Goal: Book appointment/travel/reservation

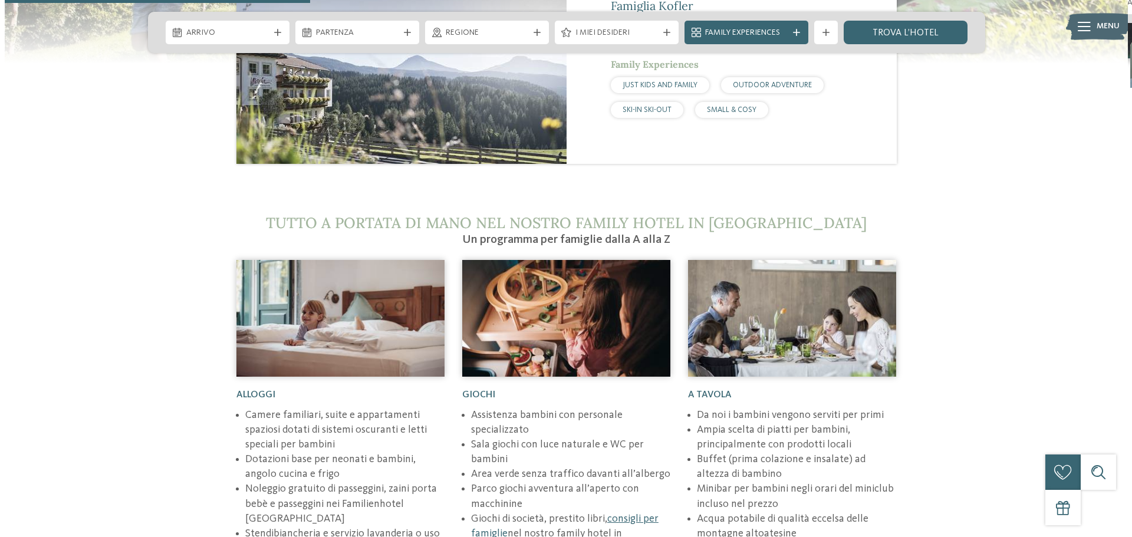
scroll to position [1474, 0]
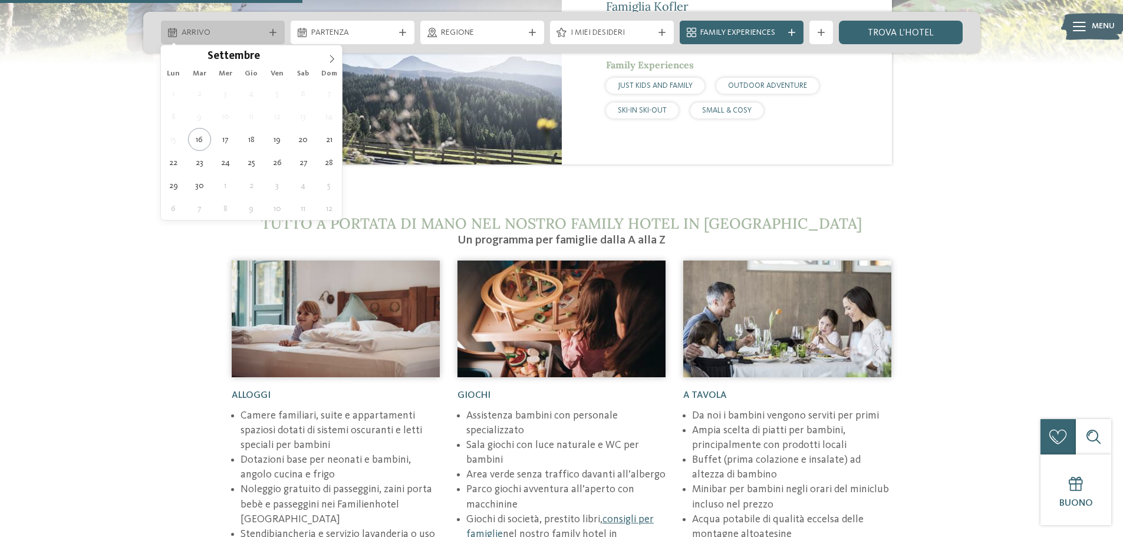
click at [273, 32] on icon at bounding box center [272, 32] width 7 height 7
click at [331, 57] on icon at bounding box center [332, 59] width 8 height 8
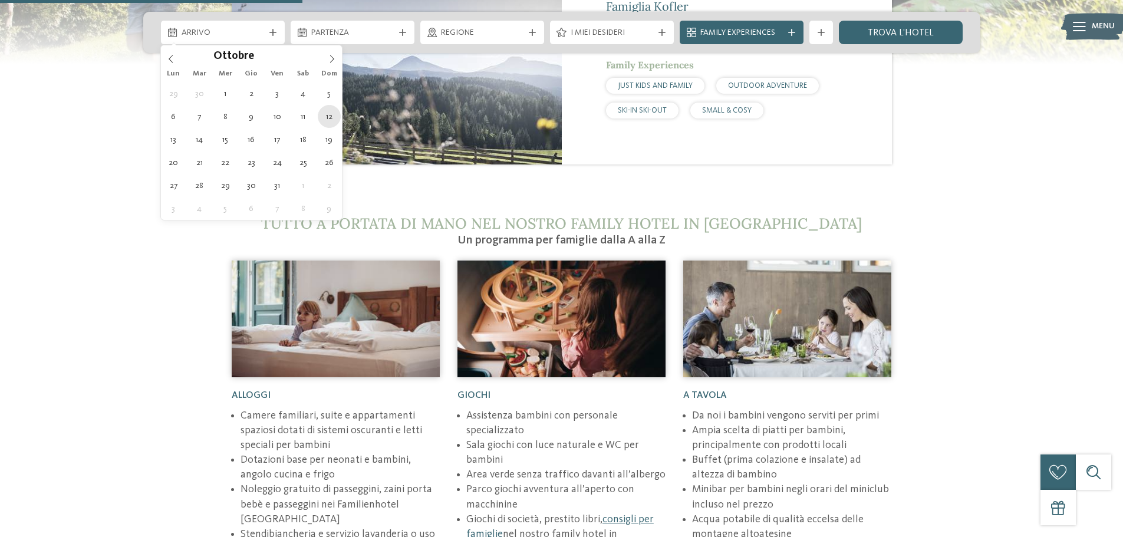
type div "12.10.2025"
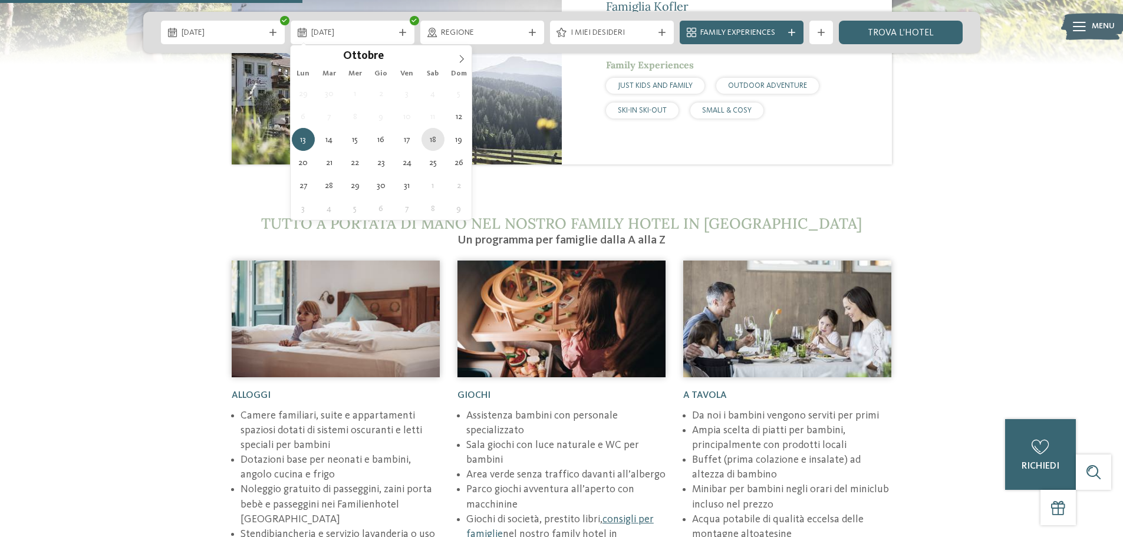
type div "18.10.2025"
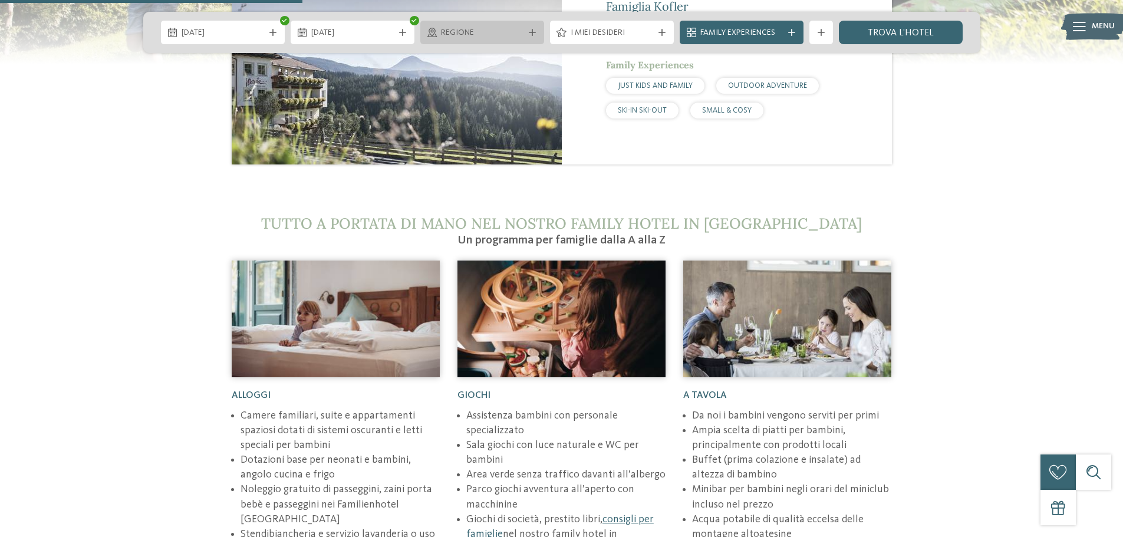
click at [532, 31] on icon at bounding box center [532, 32] width 7 height 7
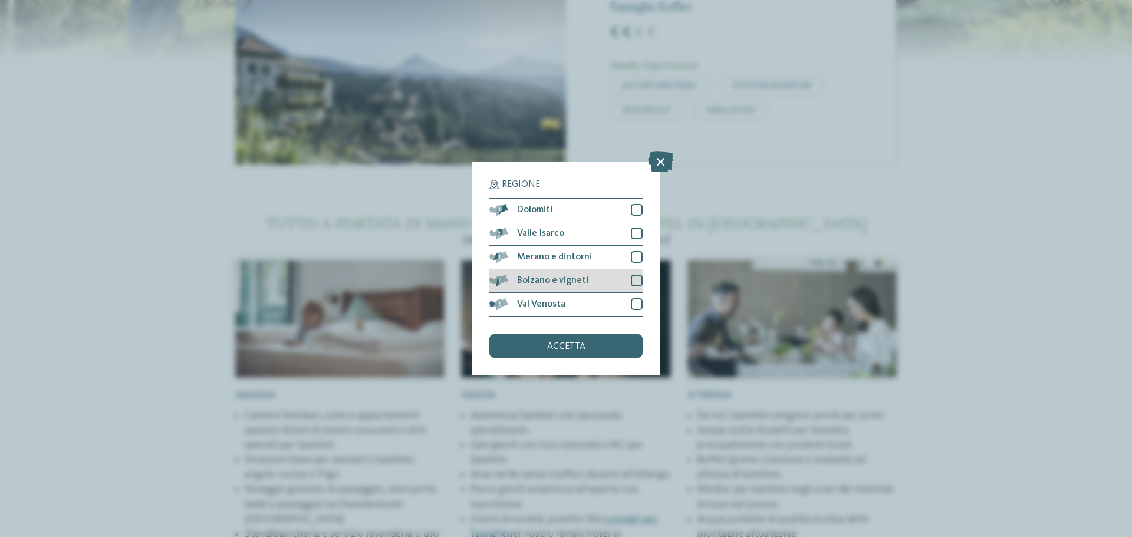
click at [637, 282] on div at bounding box center [637, 281] width 12 height 12
click at [568, 349] on span "accetta" at bounding box center [566, 346] width 38 height 9
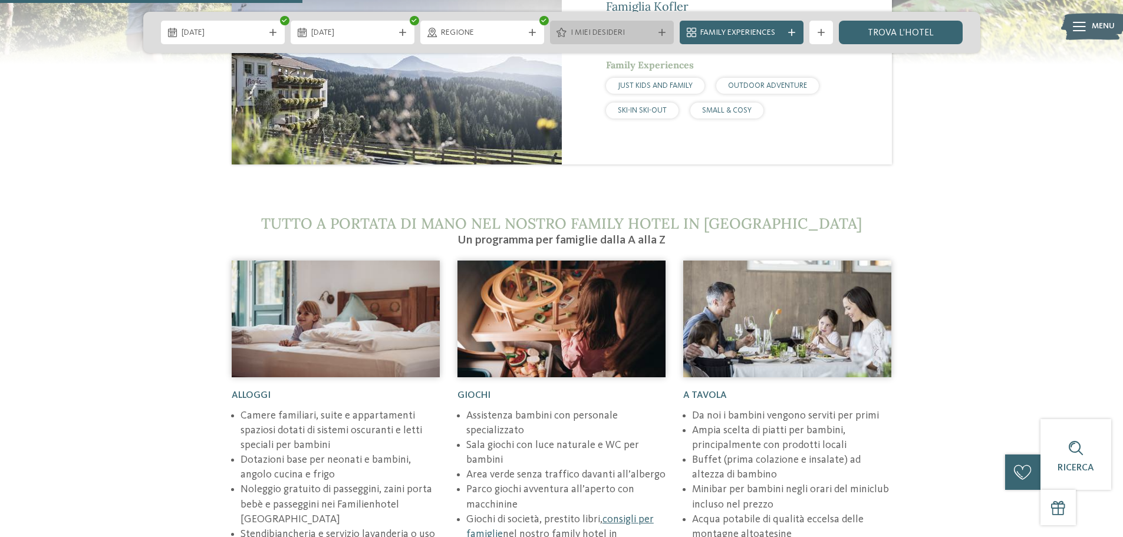
click at [659, 32] on icon at bounding box center [662, 32] width 7 height 7
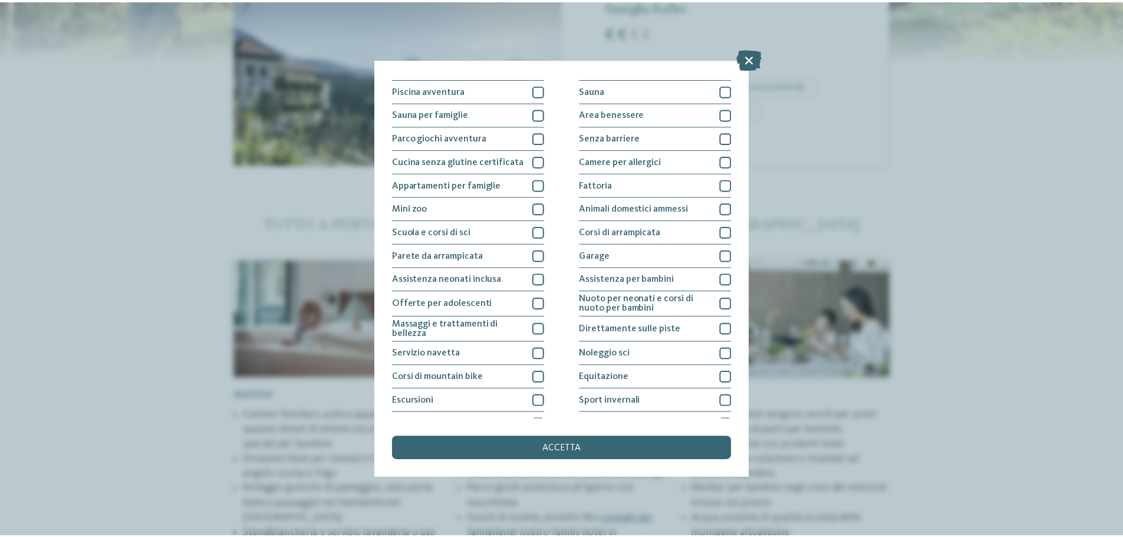
scroll to position [0, 0]
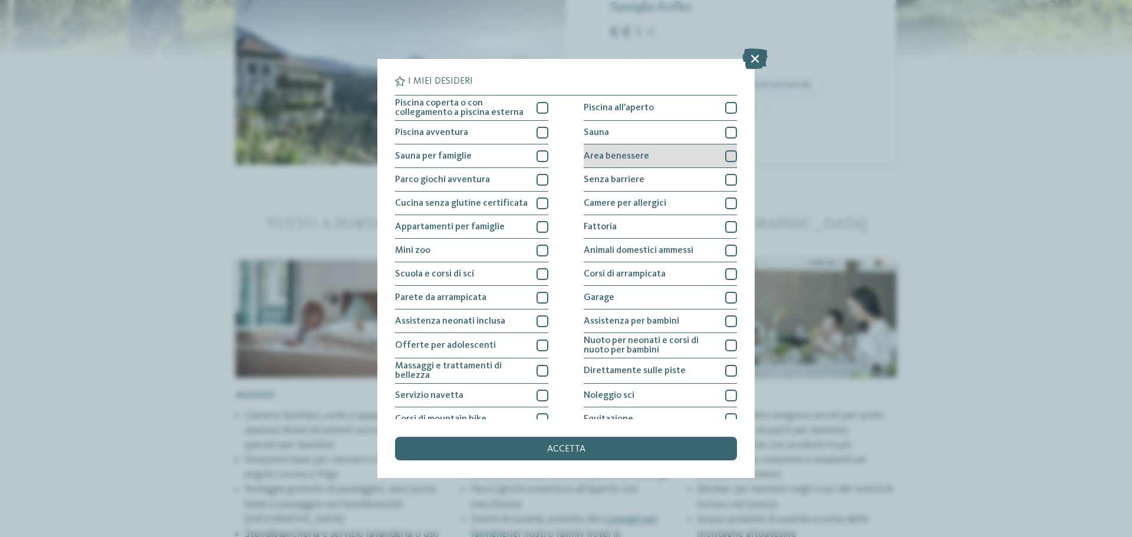
click at [725, 156] on div at bounding box center [731, 156] width 12 height 12
click at [573, 447] on span "accetta" at bounding box center [566, 449] width 38 height 9
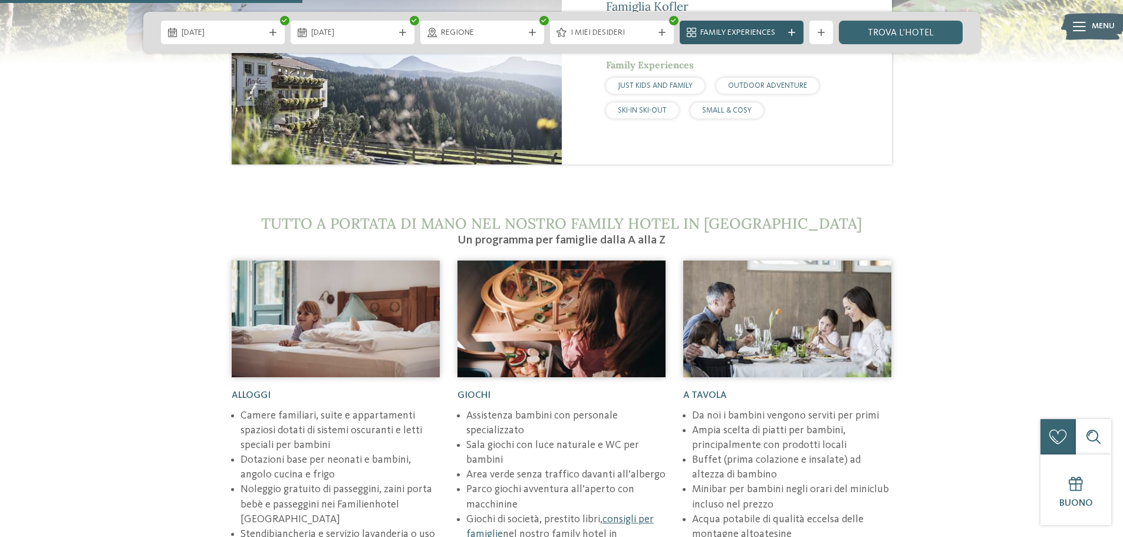
click at [792, 30] on icon at bounding box center [791, 32] width 7 height 7
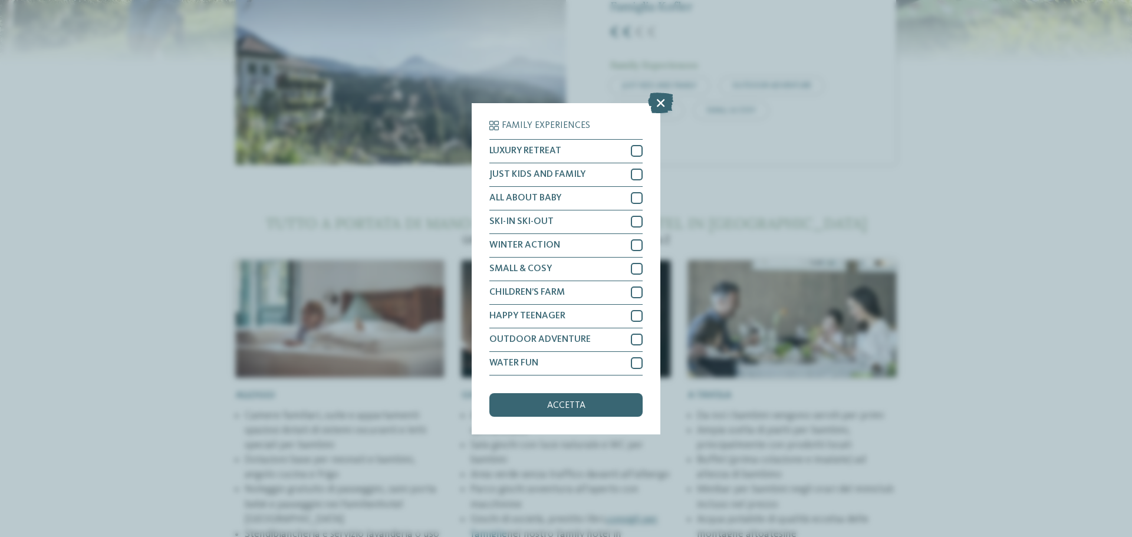
click at [792, 30] on div "Family Experiences LUXURY RETREAT JUST KIDS AND FAMILY" at bounding box center [566, 268] width 1132 height 537
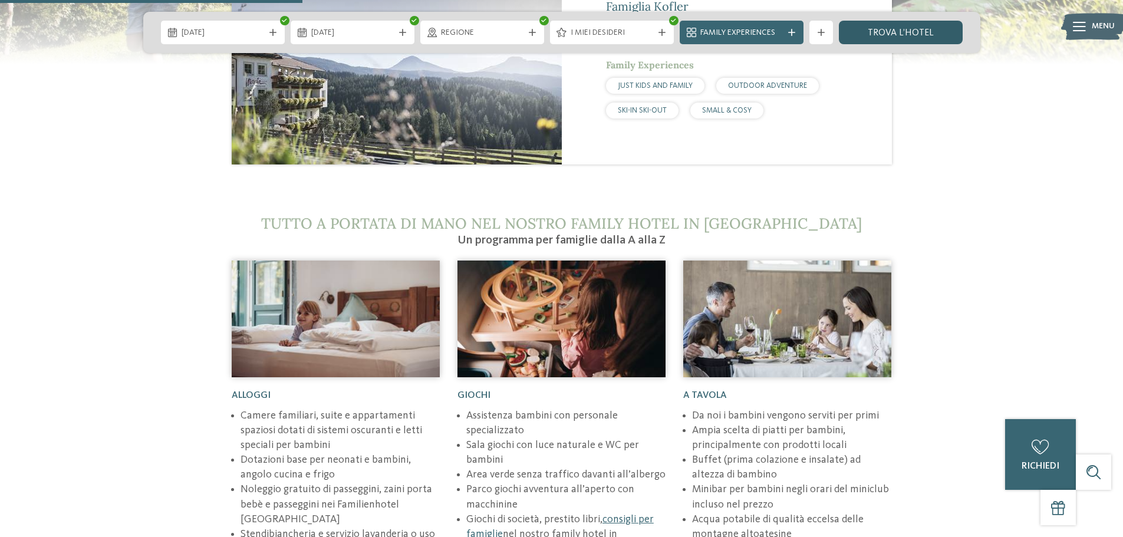
click at [913, 32] on link "trova l’hotel" at bounding box center [901, 33] width 124 height 24
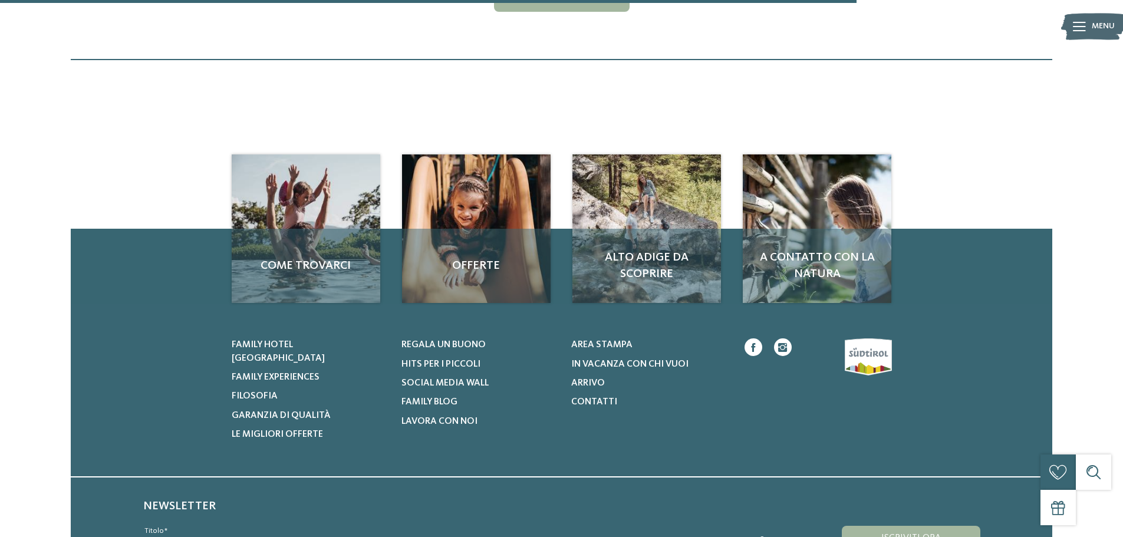
scroll to position [505, 0]
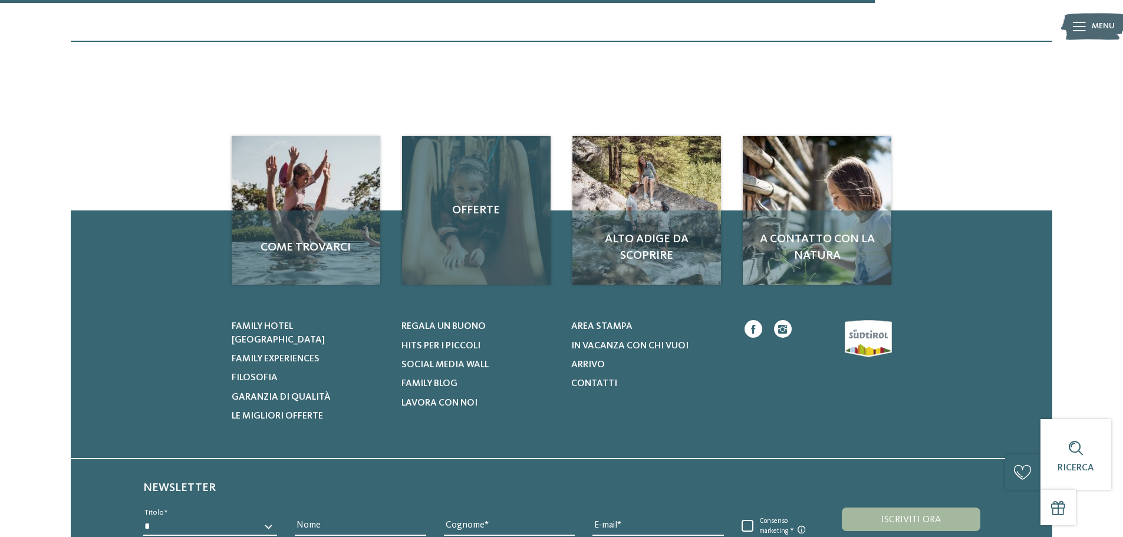
click at [472, 208] on span "Offerte" at bounding box center [476, 210] width 125 height 17
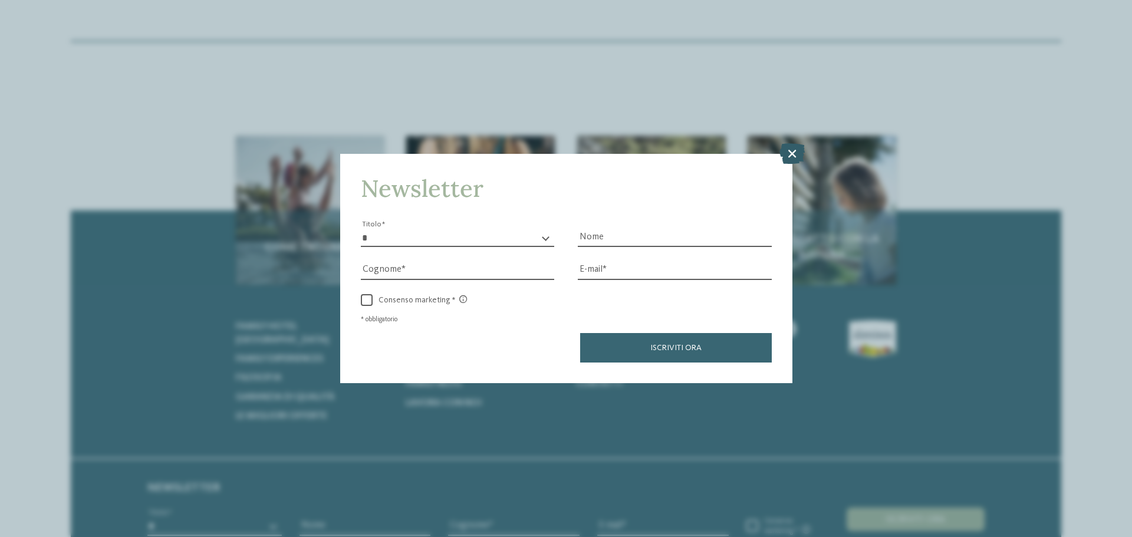
click at [791, 153] on icon at bounding box center [791, 153] width 25 height 21
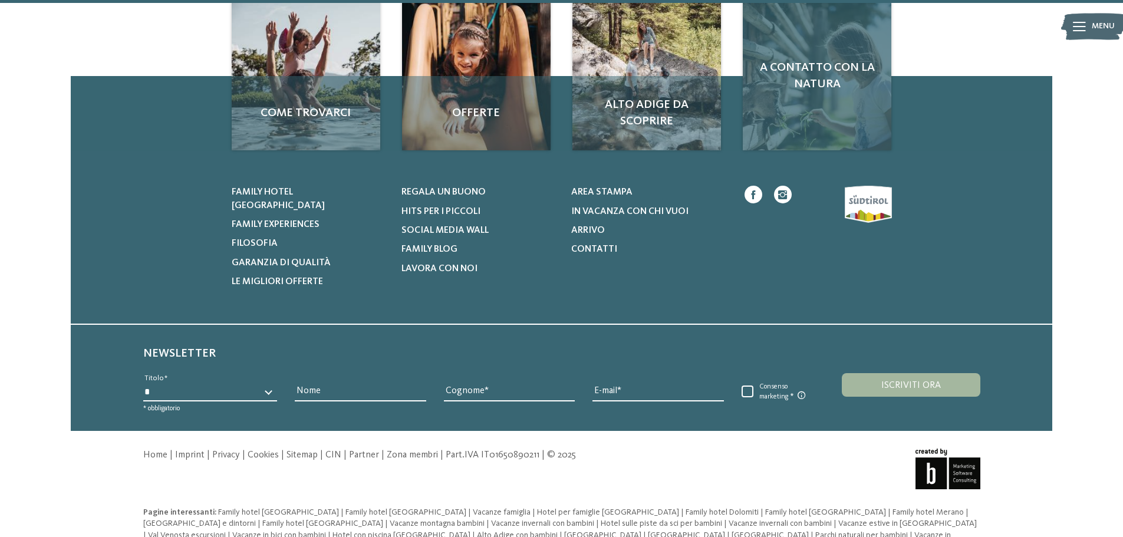
scroll to position [648, 0]
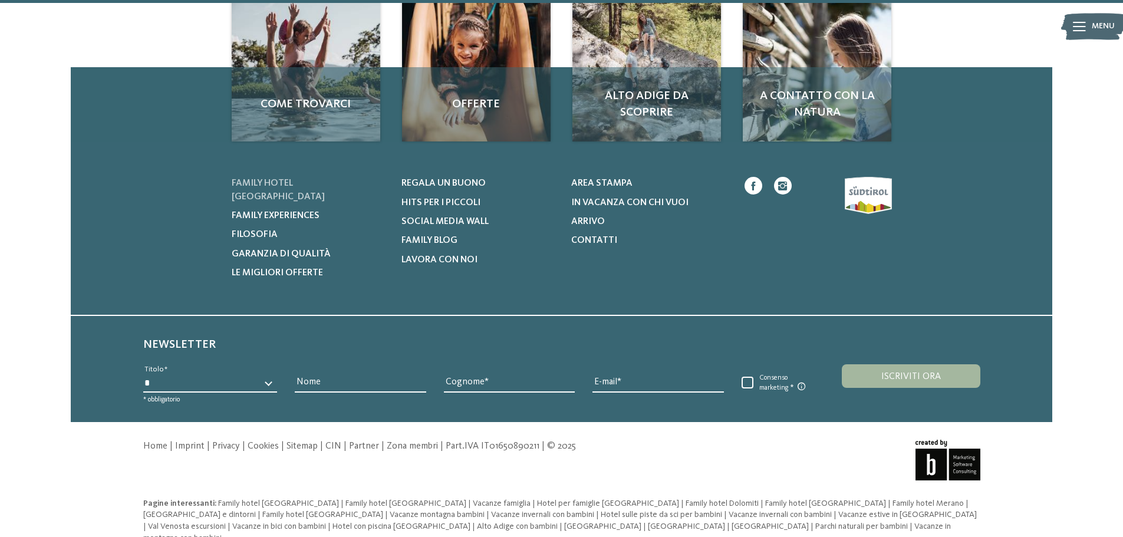
click at [312, 181] on span "Family hotel [GEOGRAPHIC_DATA]" at bounding box center [278, 190] width 93 height 22
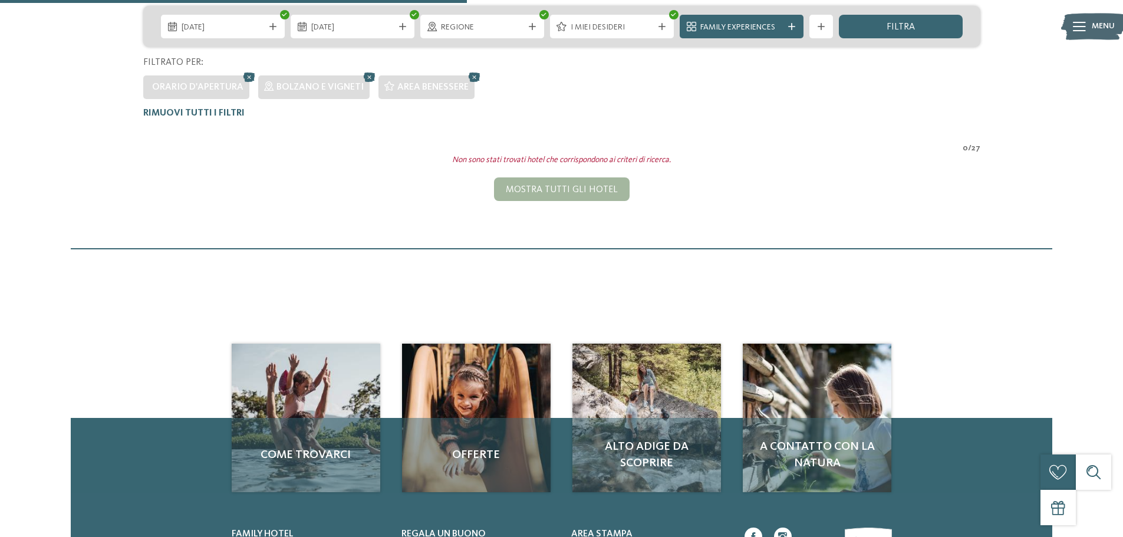
scroll to position [210, 0]
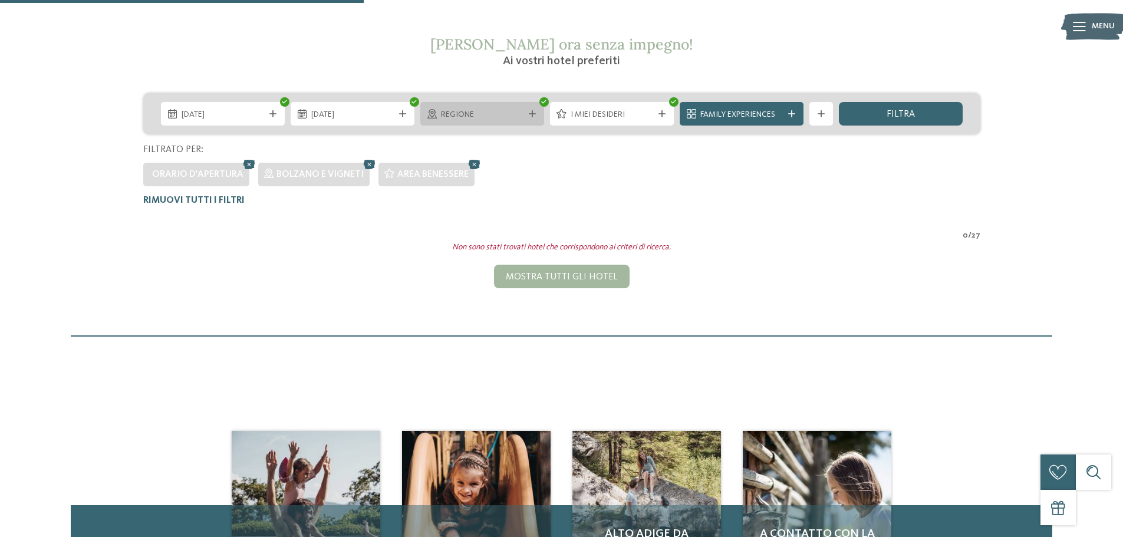
click at [533, 114] on icon at bounding box center [532, 113] width 7 height 7
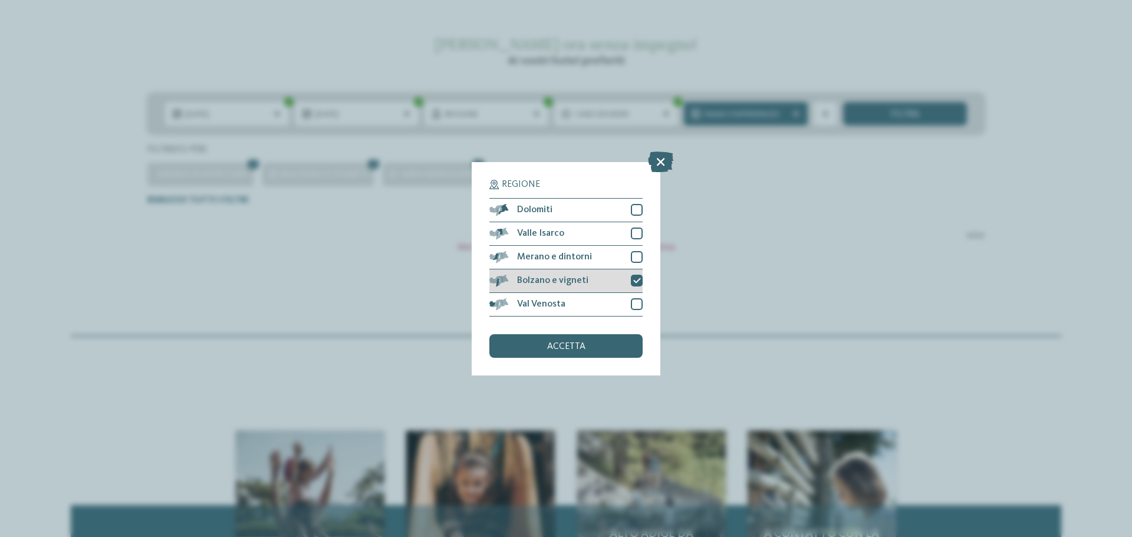
click at [634, 278] on icon at bounding box center [637, 280] width 8 height 7
click at [636, 210] on div at bounding box center [637, 210] width 12 height 12
click at [640, 235] on div at bounding box center [637, 234] width 12 height 12
click at [636, 256] on div at bounding box center [637, 257] width 12 height 12
click at [636, 280] on div at bounding box center [637, 281] width 12 height 12
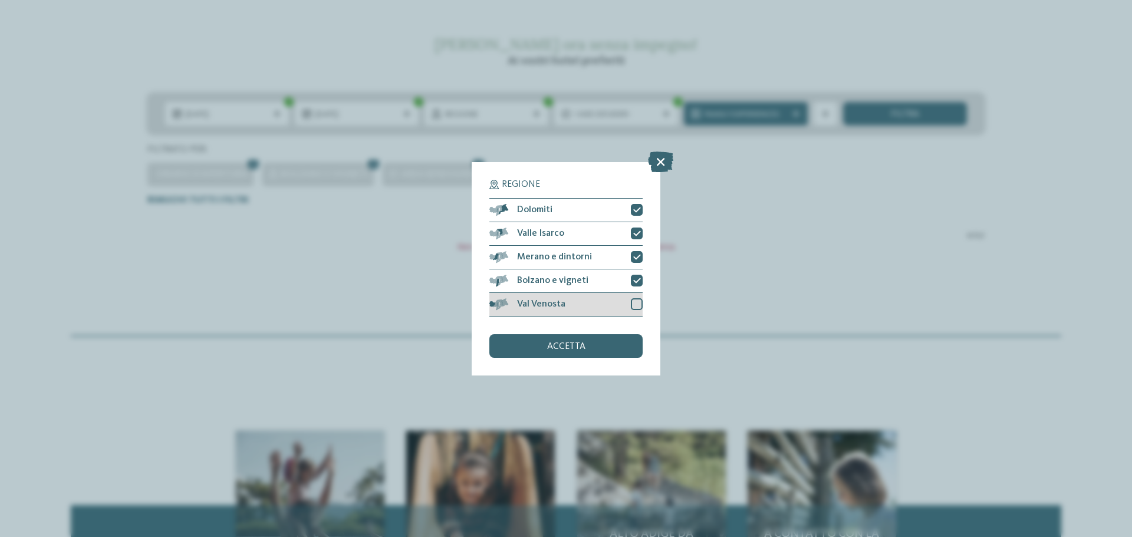
click at [631, 310] on div at bounding box center [637, 304] width 12 height 12
click at [561, 349] on span "accetta" at bounding box center [566, 346] width 38 height 9
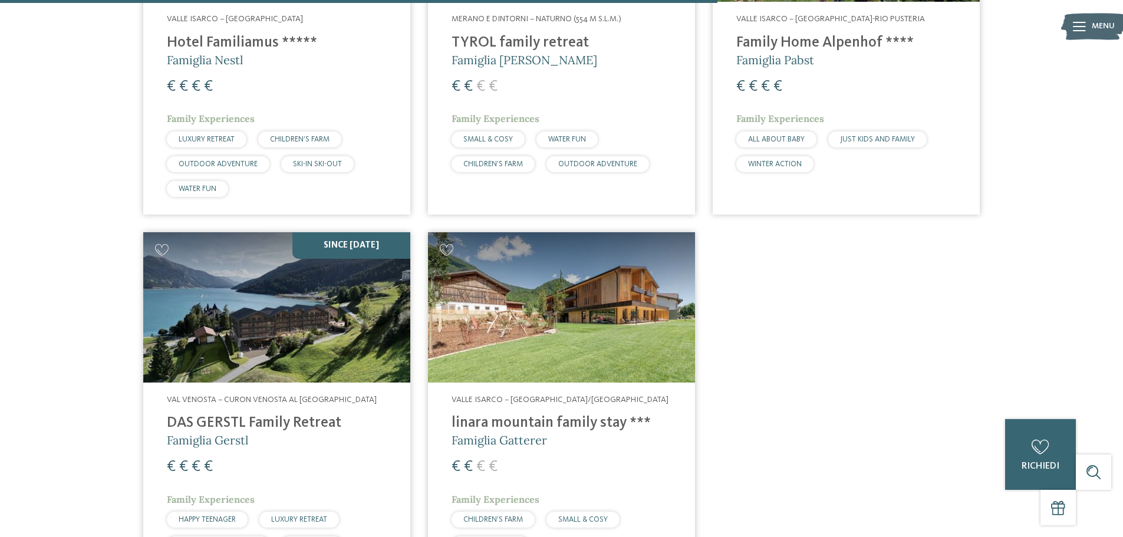
scroll to position [1507, 0]
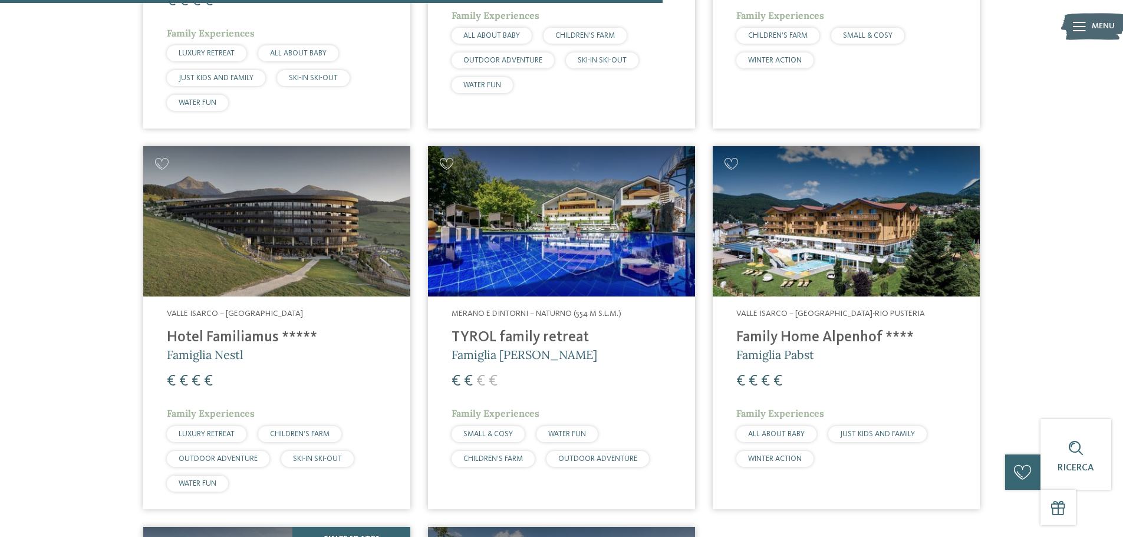
click at [248, 335] on h4 "Hotel Familiamus *****" at bounding box center [277, 338] width 220 height 18
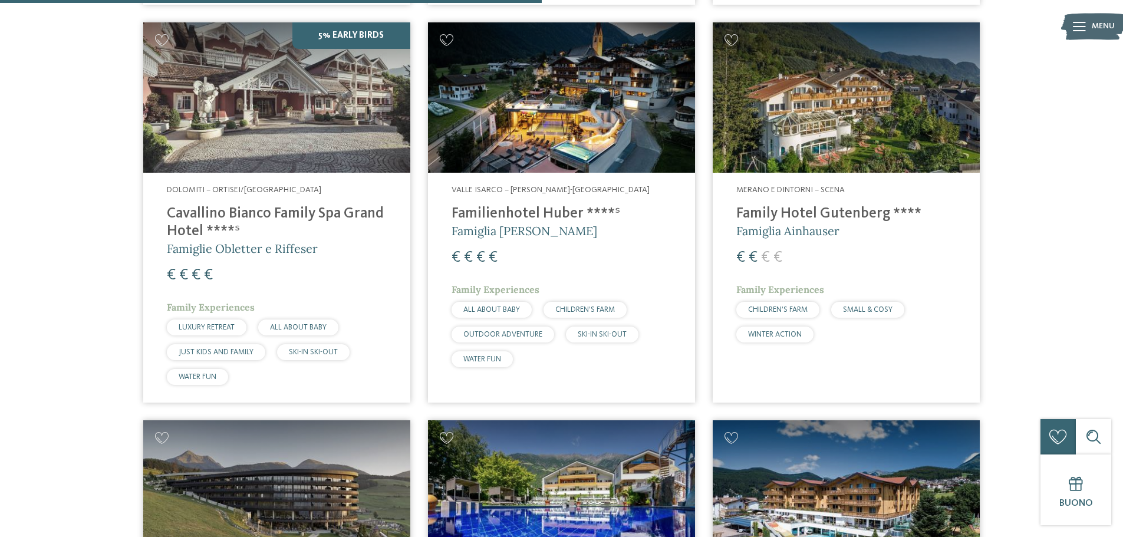
scroll to position [1212, 0]
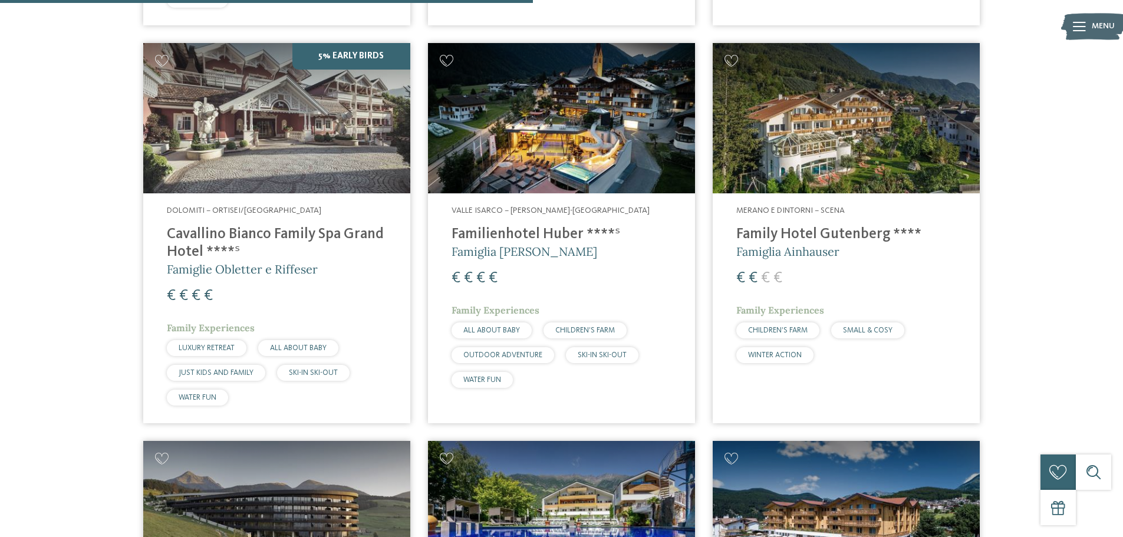
click at [350, 55] on img at bounding box center [276, 118] width 267 height 150
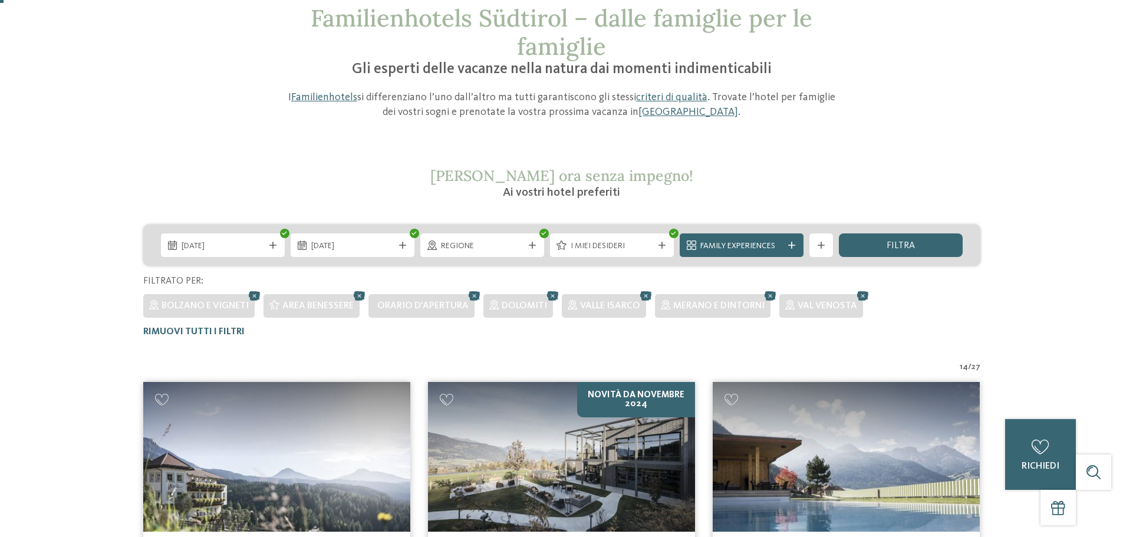
scroll to position [0, 0]
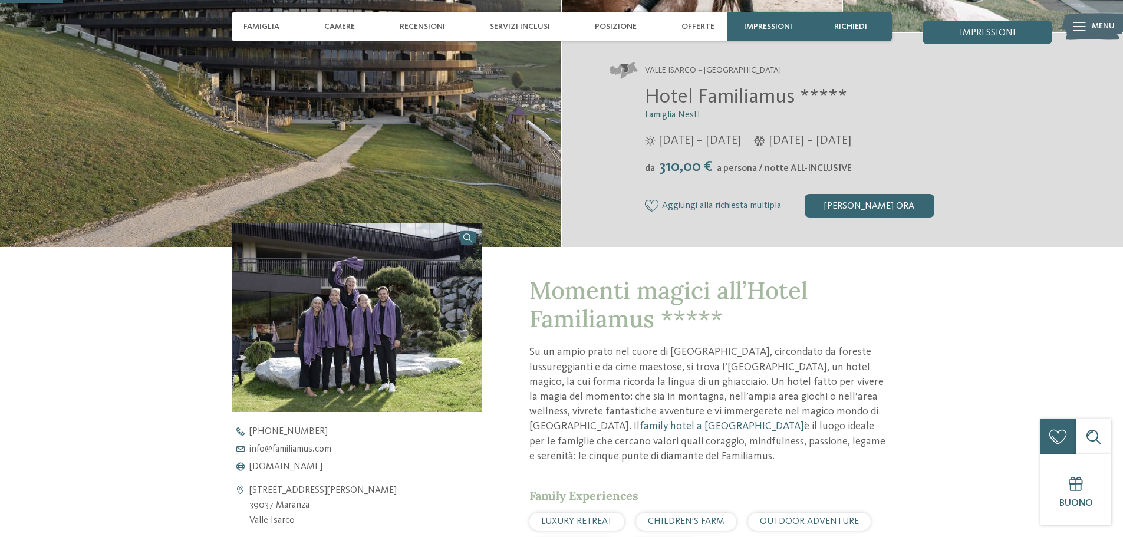
scroll to position [236, 0]
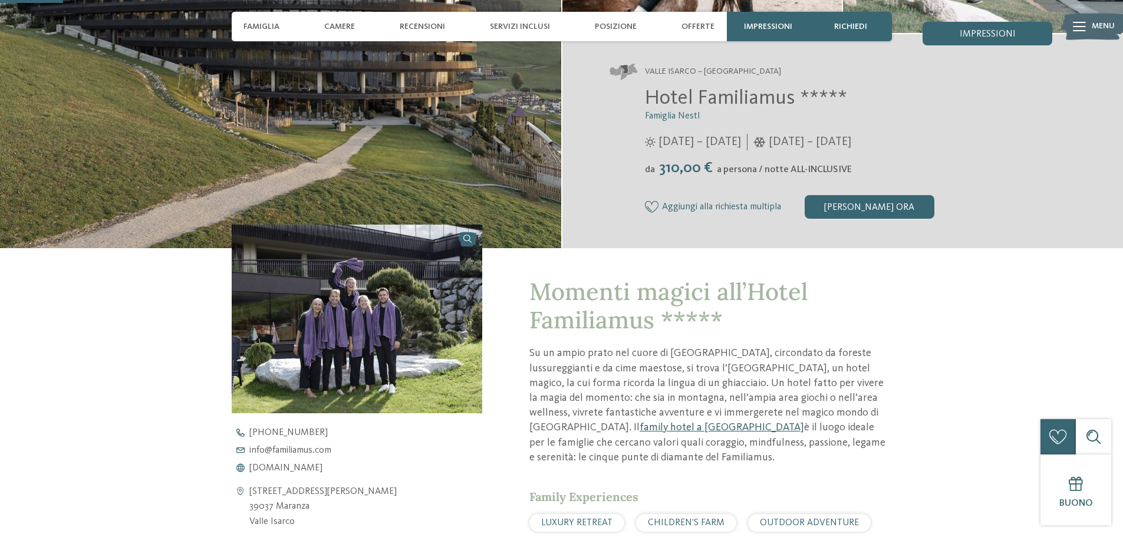
click at [804, 422] on link "family hotel a Maranza" at bounding box center [722, 427] width 164 height 11
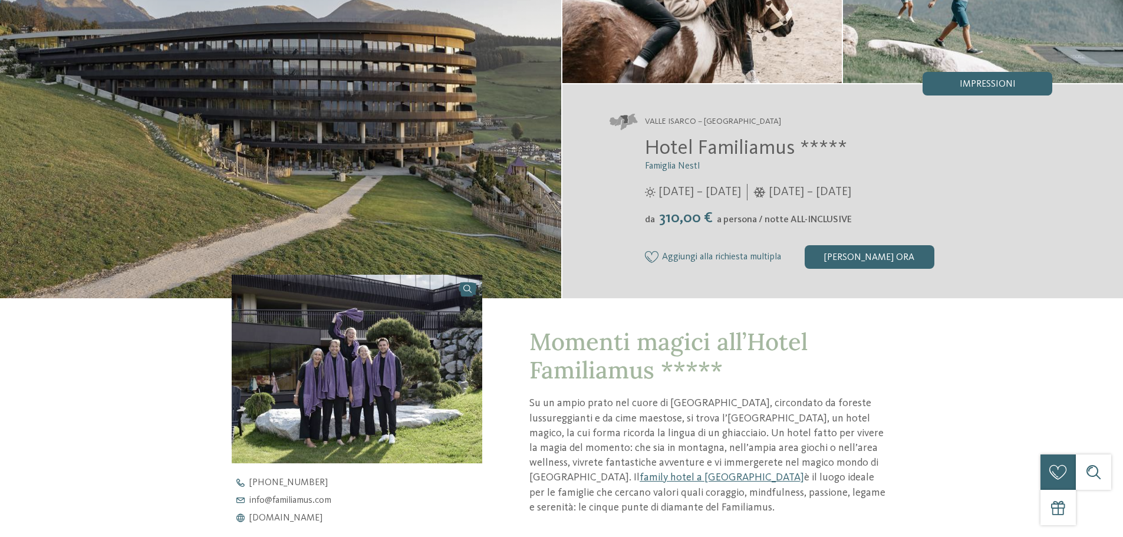
scroll to position [0, 0]
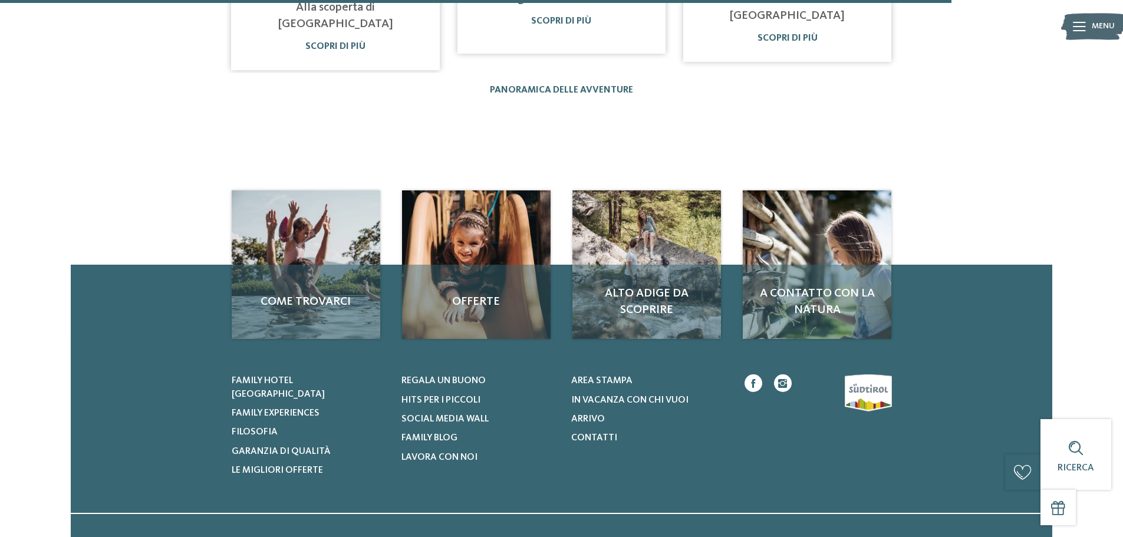
scroll to position [1179, 0]
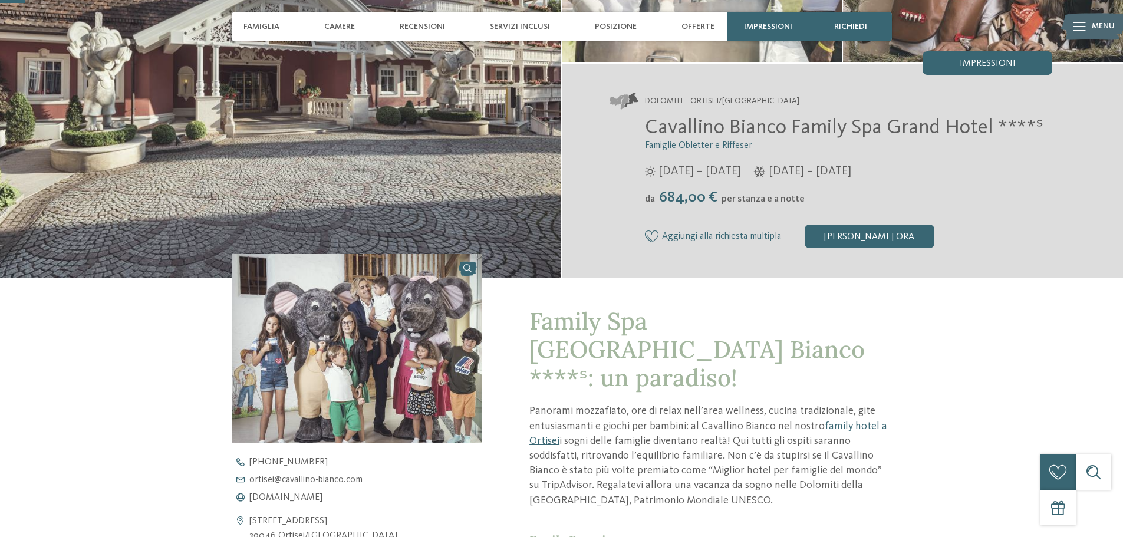
scroll to position [236, 0]
